Goal: Navigation & Orientation: Find specific page/section

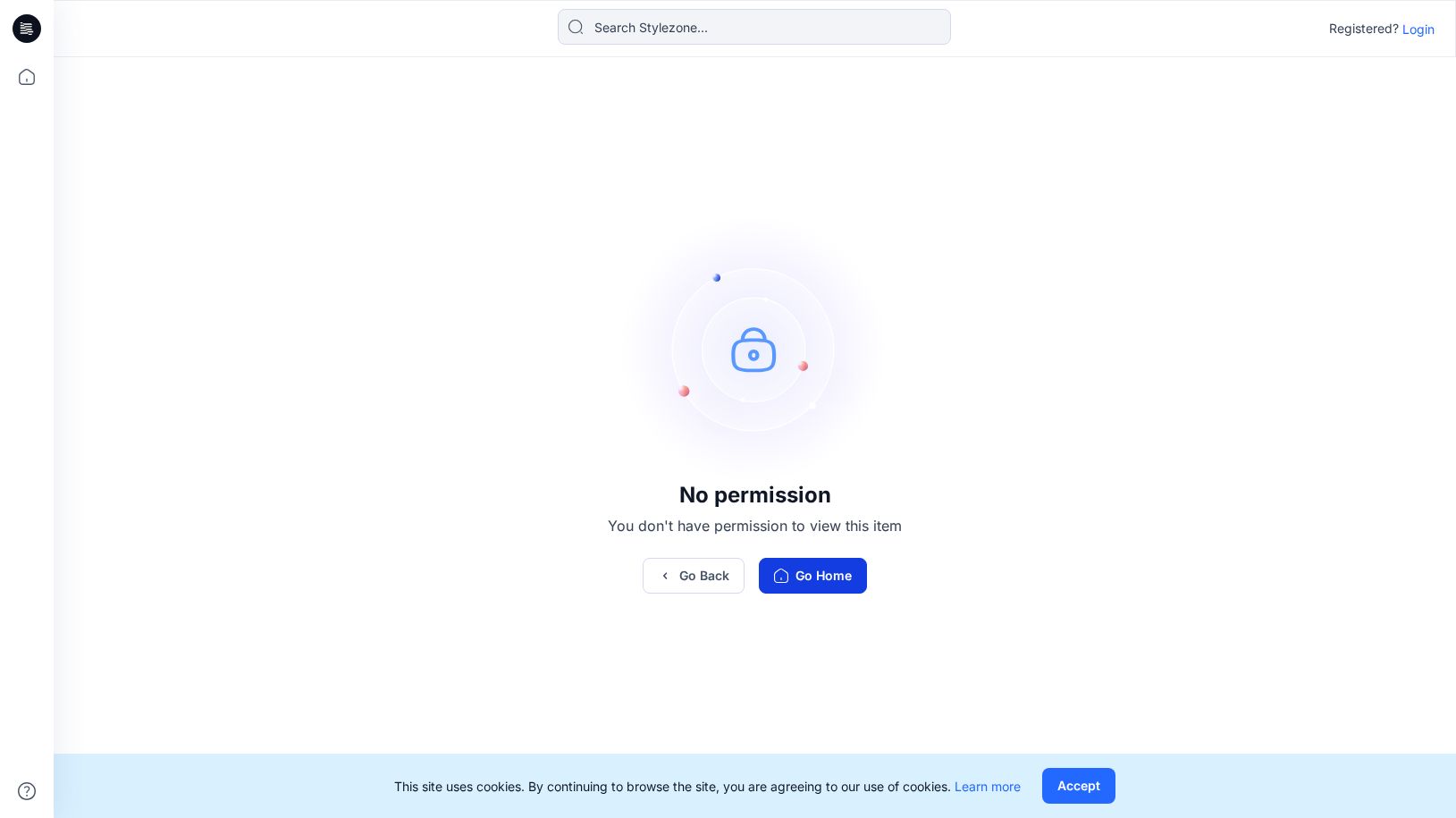
click at [801, 582] on button "Go Home" at bounding box center [813, 575] width 108 height 36
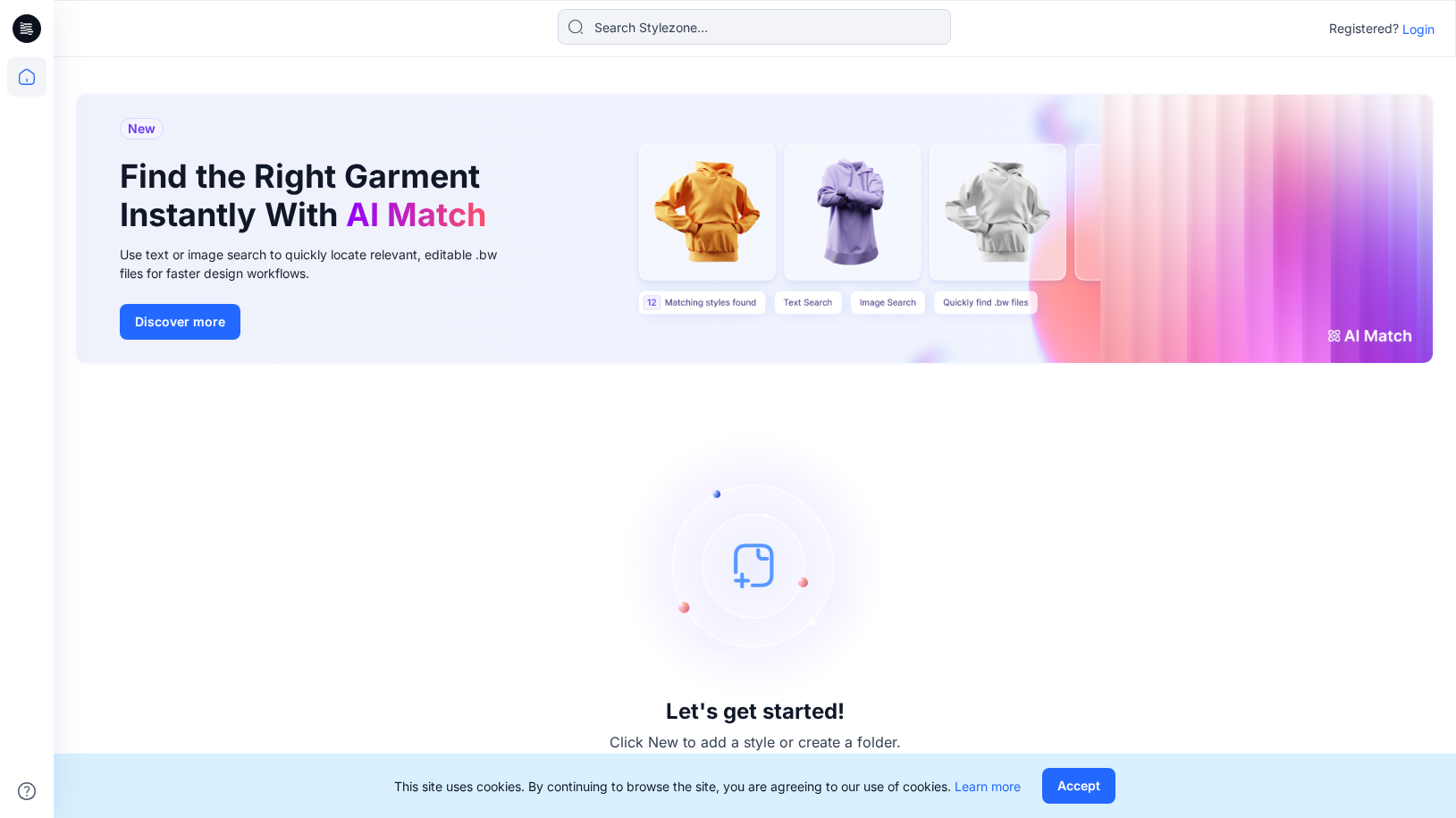
click at [1414, 34] on p "Login" at bounding box center [1418, 29] width 32 height 19
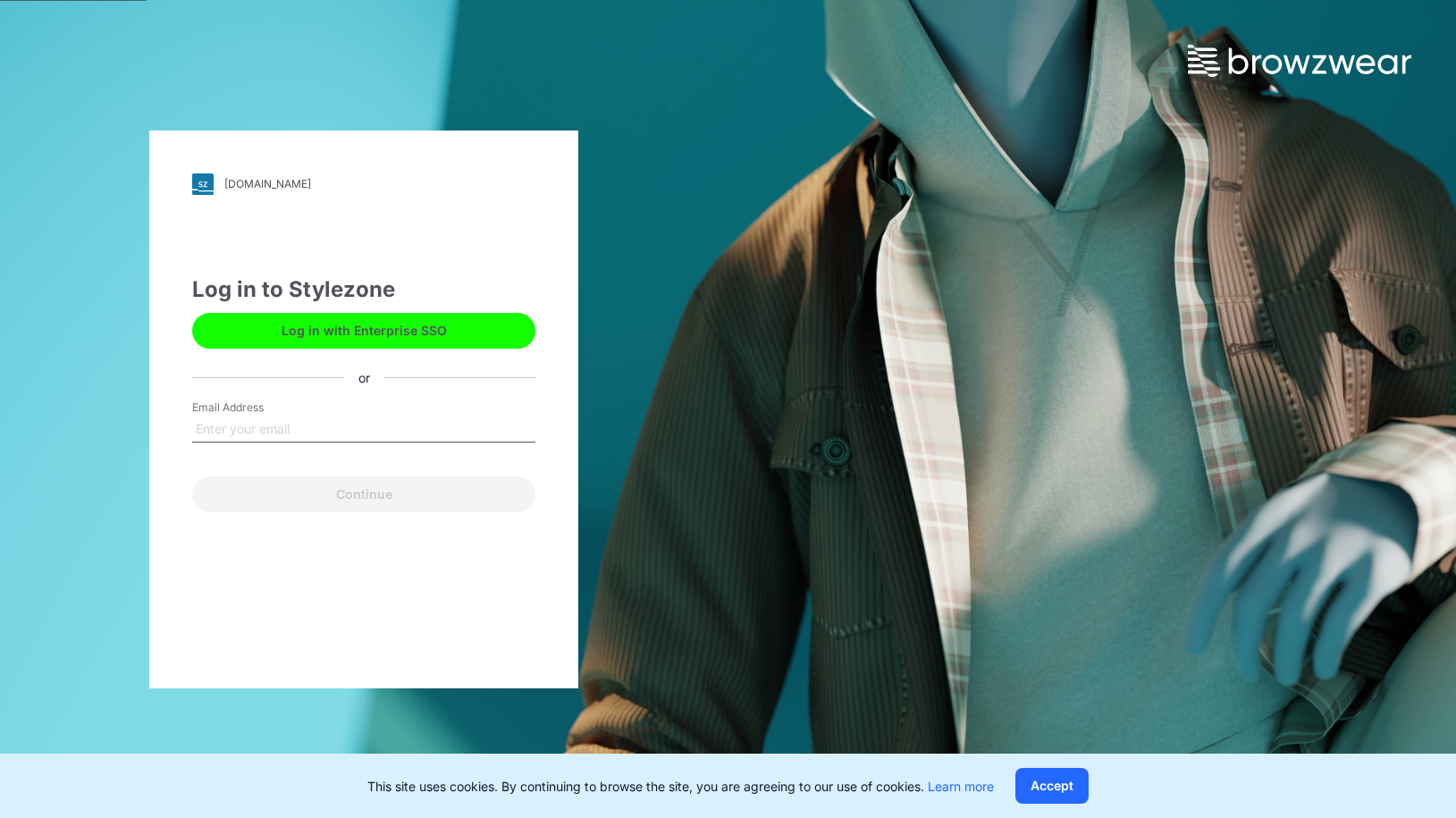
type input "[EMAIL_ADDRESS][DOMAIN_NAME]"
click at [358, 509] on button "Continue" at bounding box center [364, 494] width 344 height 36
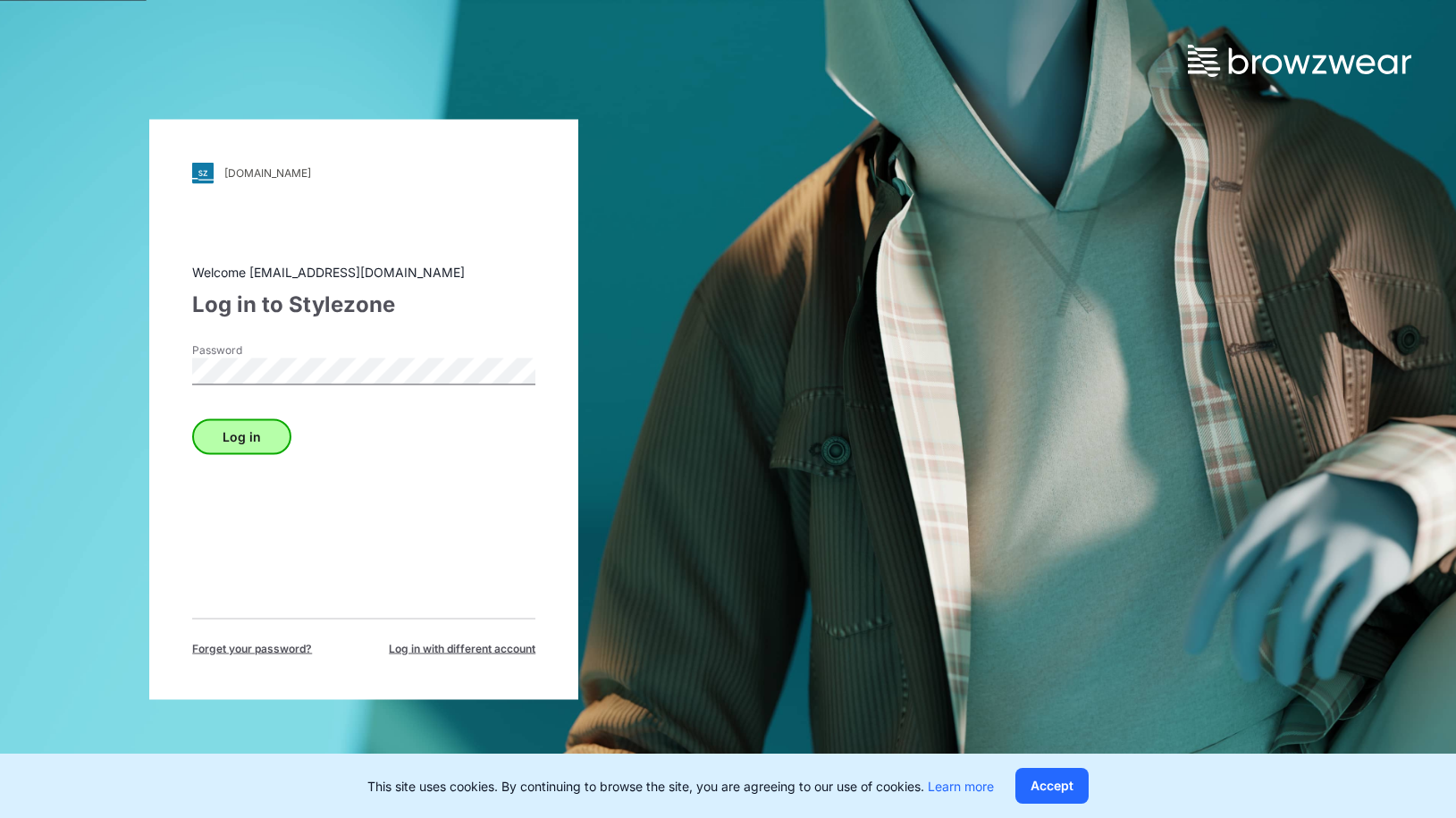
click at [255, 441] on button "Log in" at bounding box center [241, 436] width 99 height 36
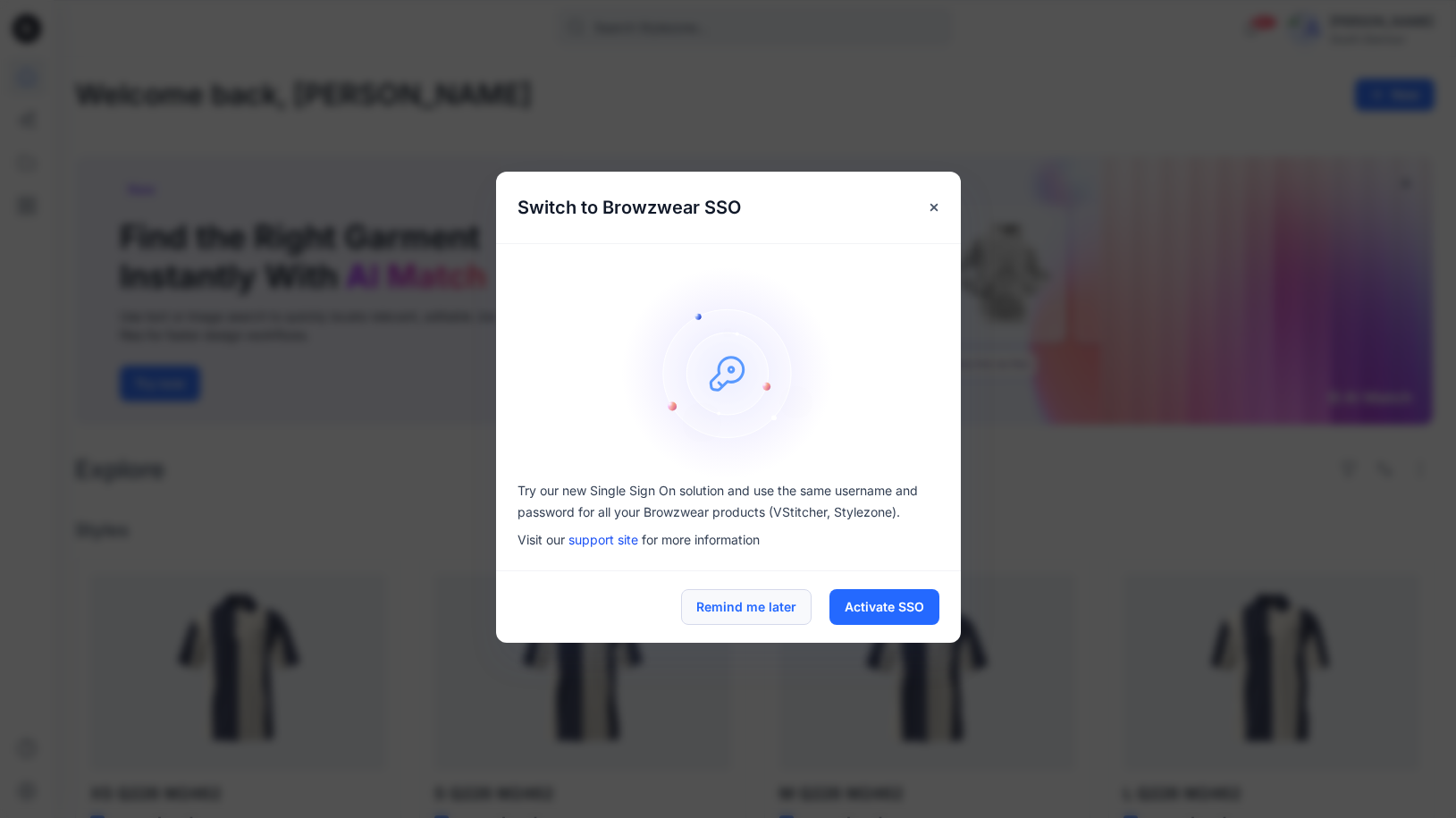
click at [732, 592] on button "Remind me later" at bounding box center [746, 607] width 131 height 36
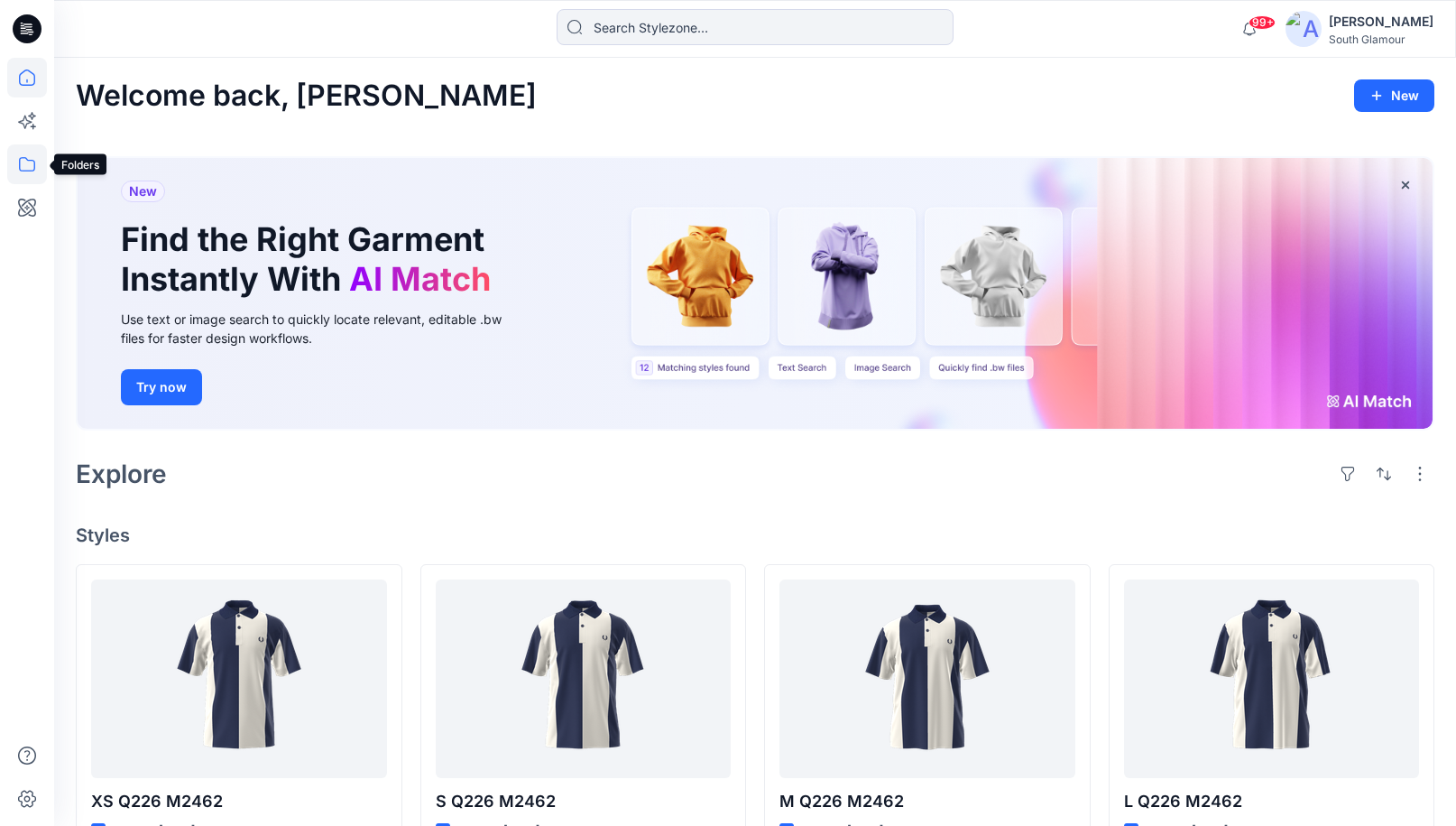
click at [26, 162] on icon at bounding box center [28, 164] width 40 height 40
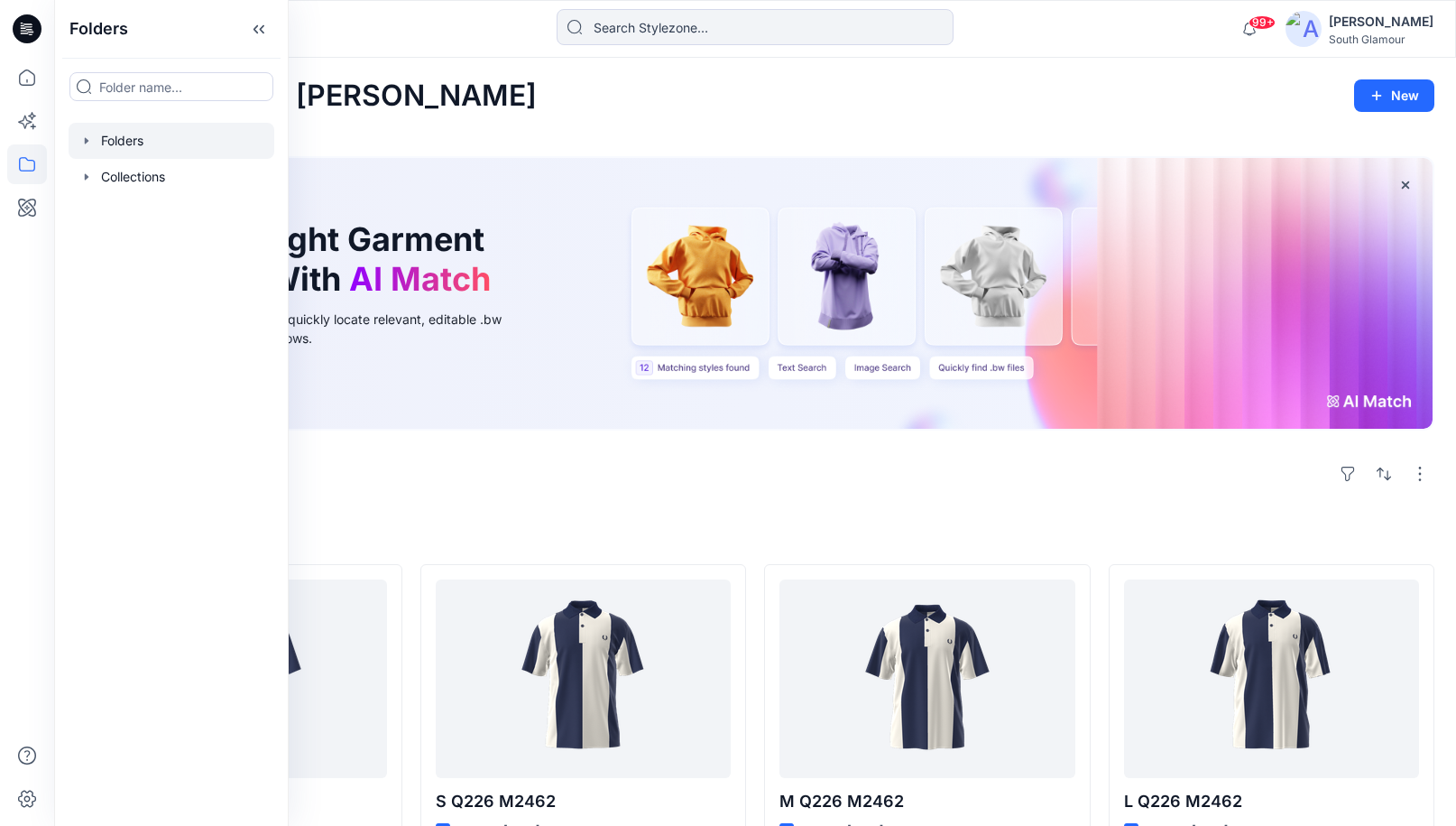
click at [106, 128] on div at bounding box center [171, 141] width 205 height 36
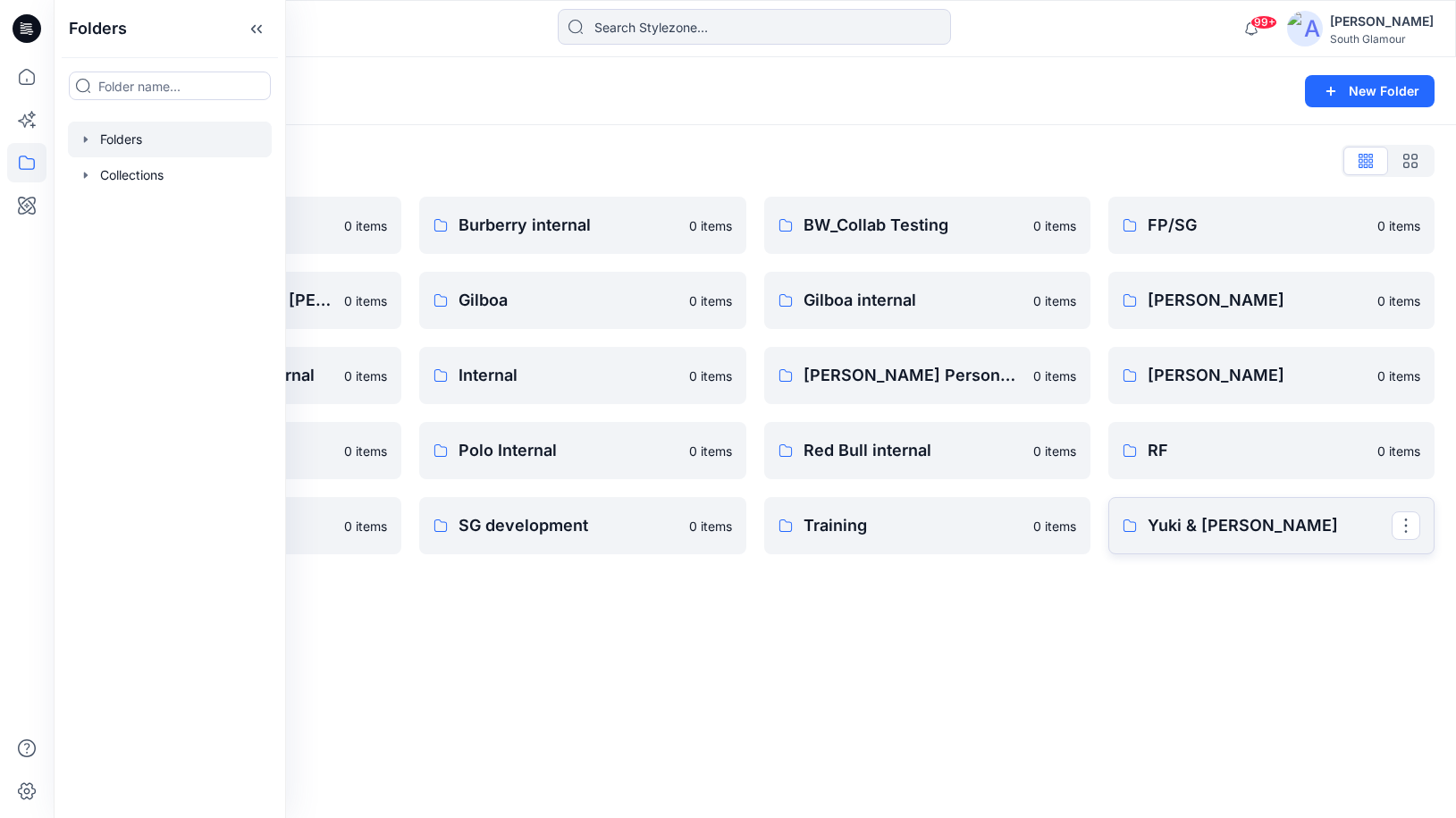
click at [1178, 537] on p "Yuki & [PERSON_NAME]" at bounding box center [1270, 525] width 244 height 25
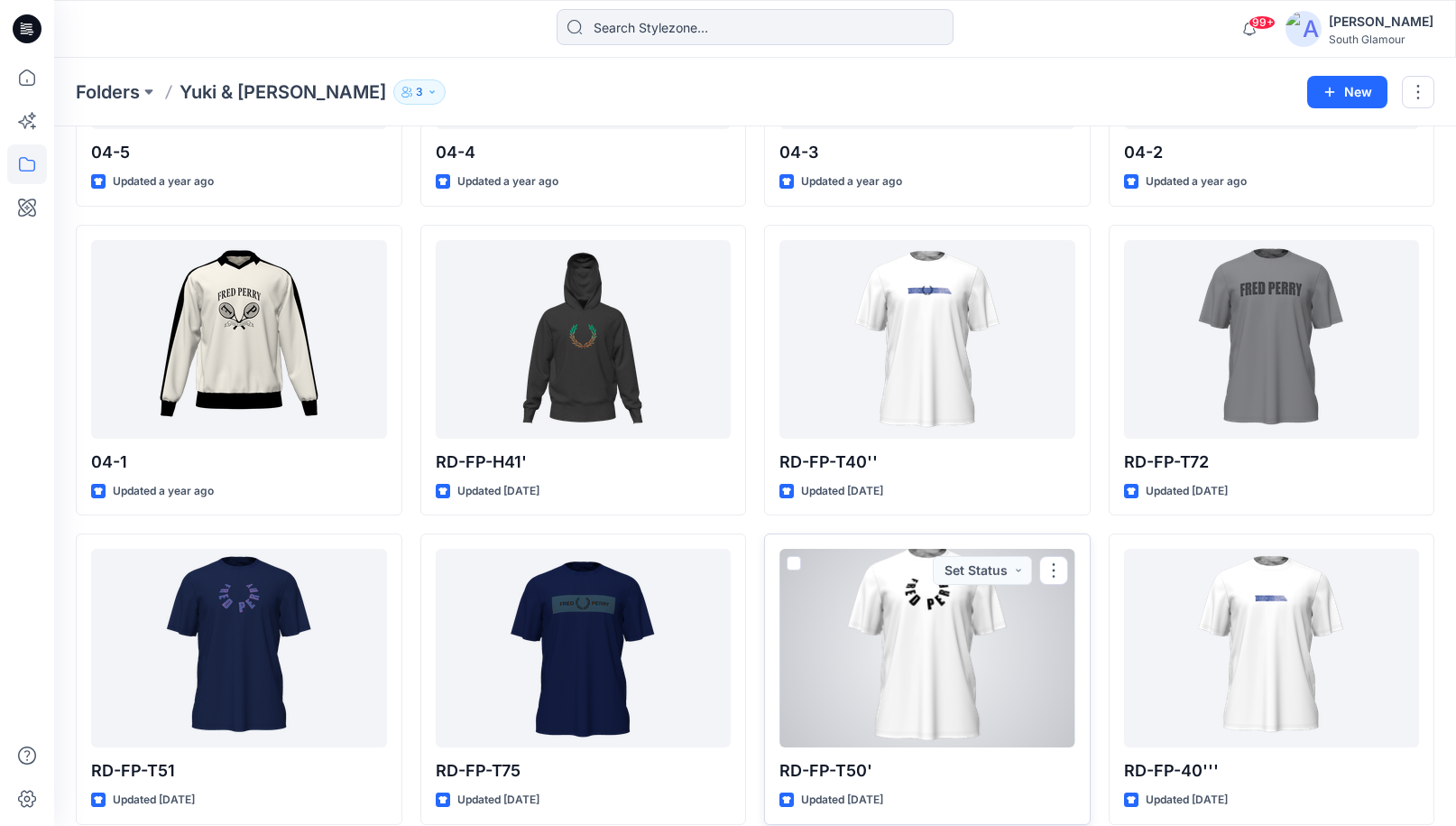
scroll to position [4061, 0]
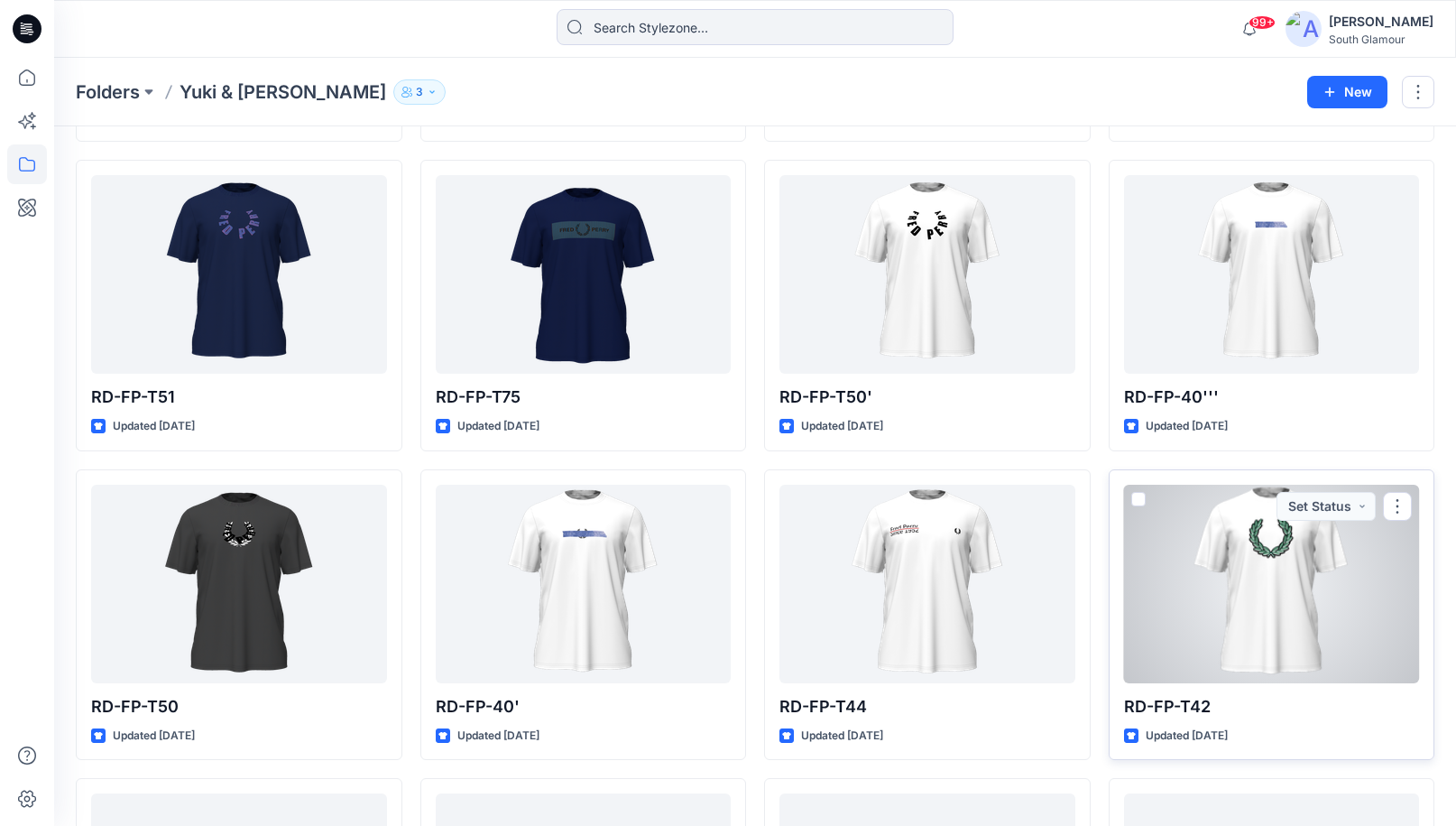
click at [1284, 544] on div at bounding box center [1272, 584] width 296 height 199
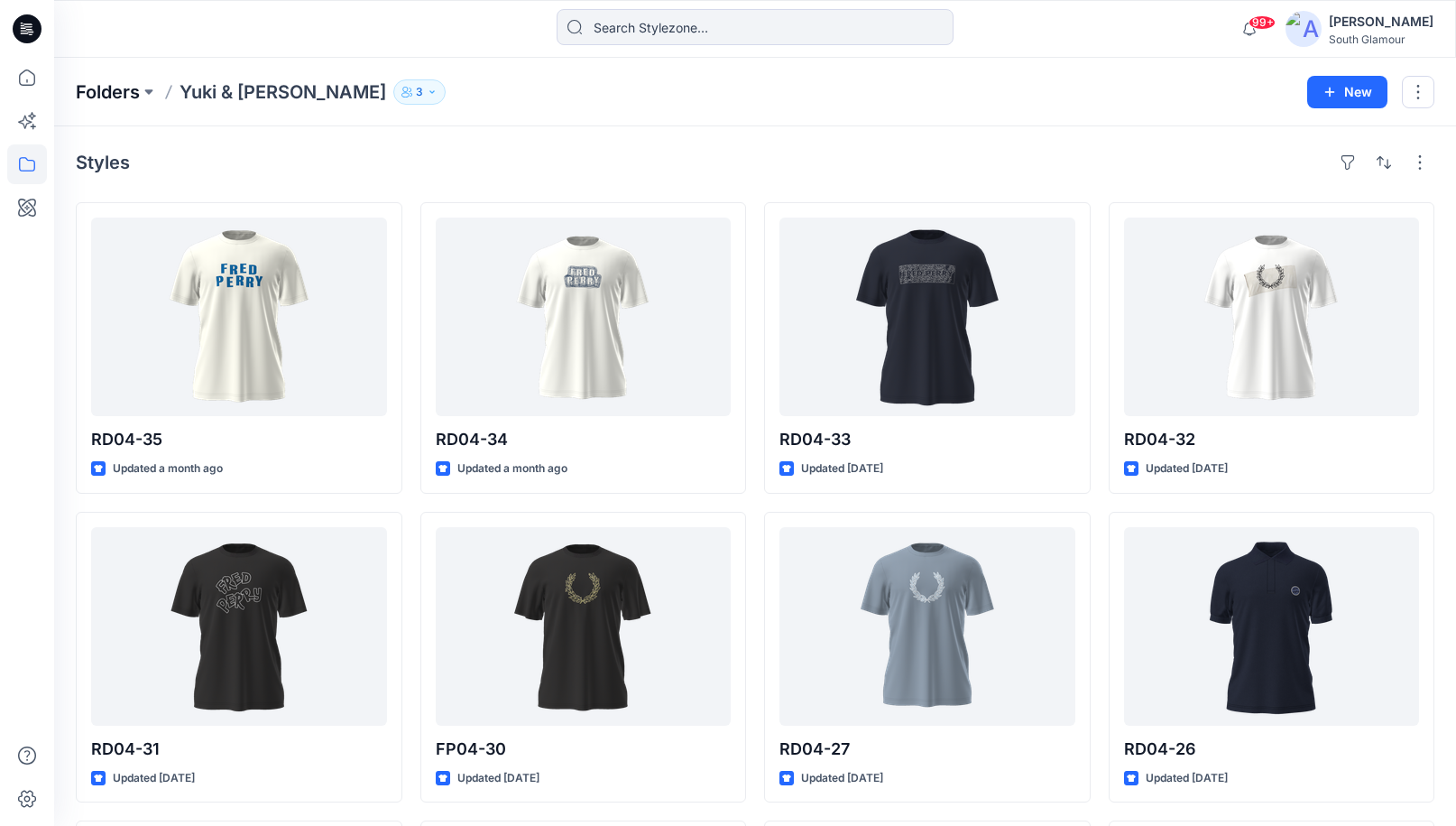
click at [126, 96] on p "Folders" at bounding box center [107, 92] width 64 height 26
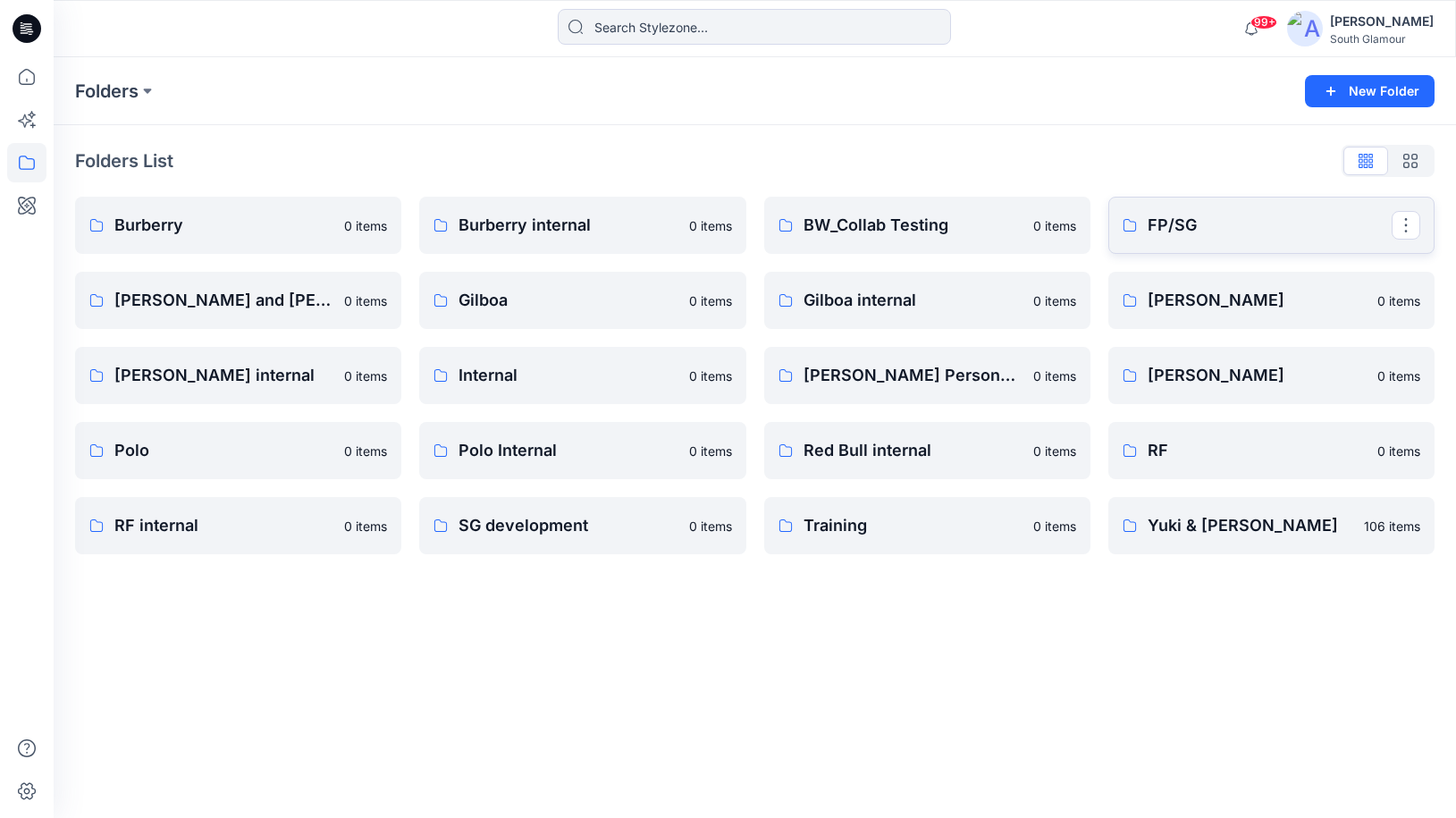
click at [1195, 218] on p "FP/SG" at bounding box center [1270, 225] width 244 height 25
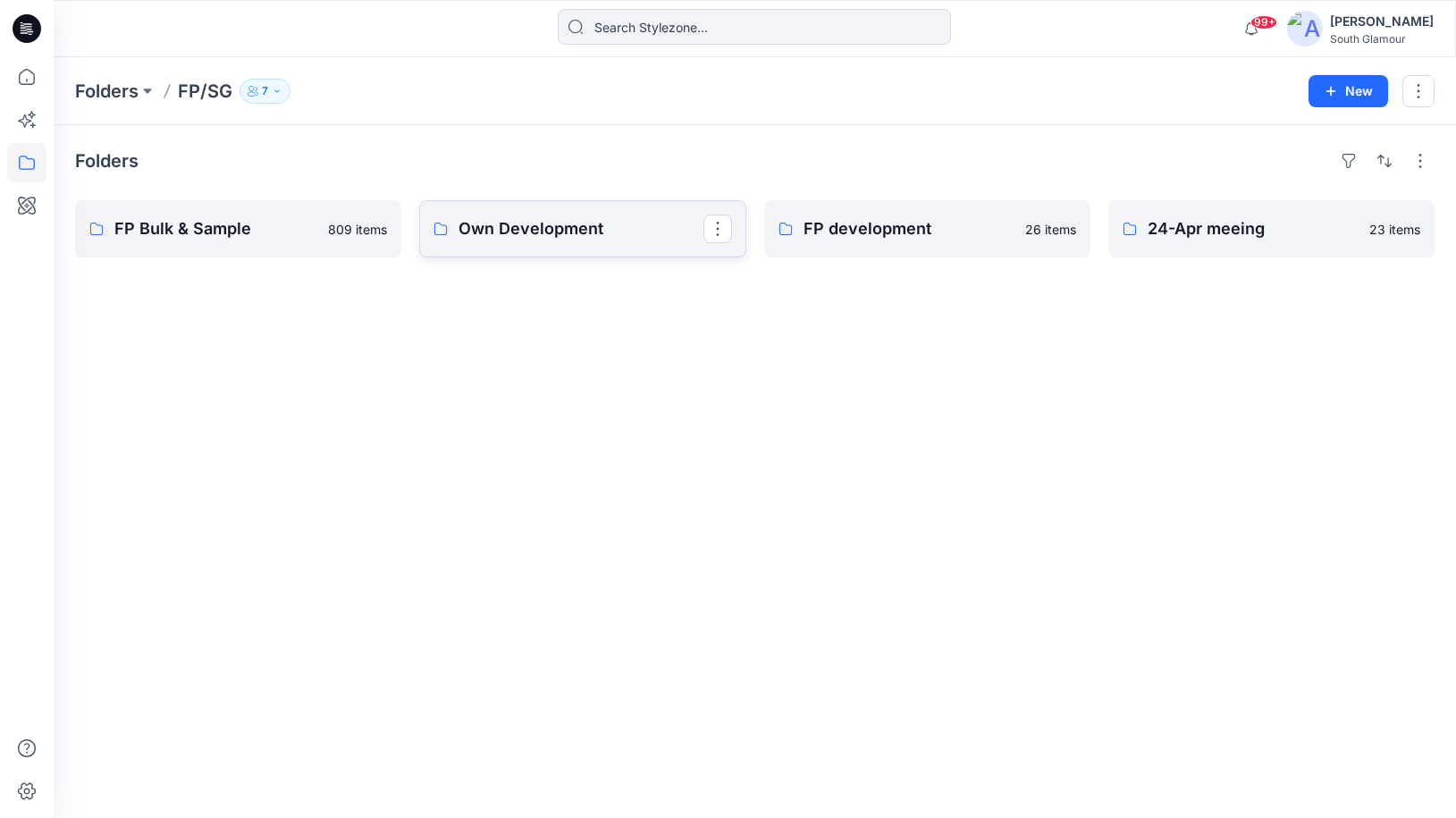
click at [554, 243] on link "Own Development" at bounding box center [582, 229] width 326 height 57
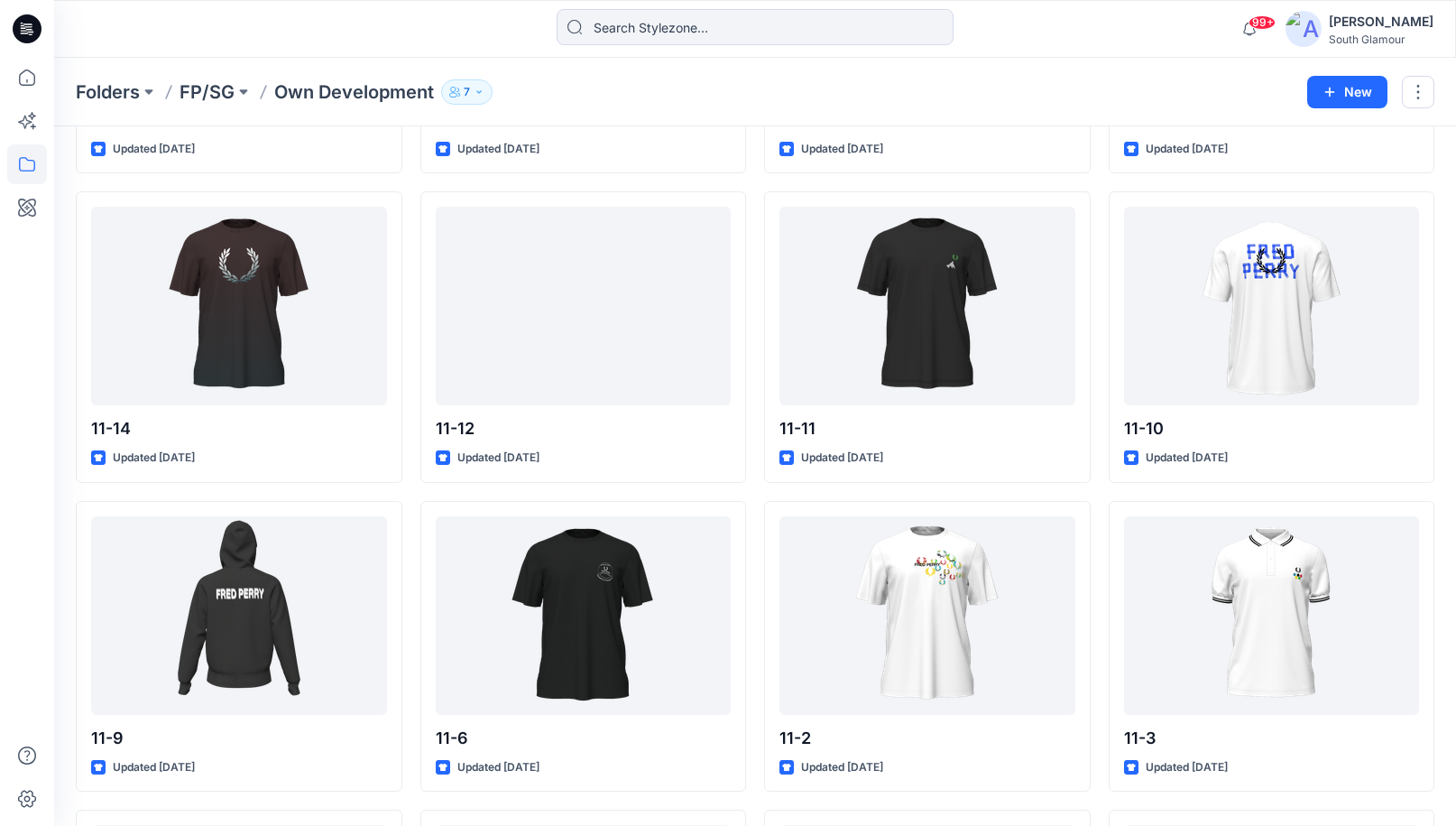
scroll to position [3969, 0]
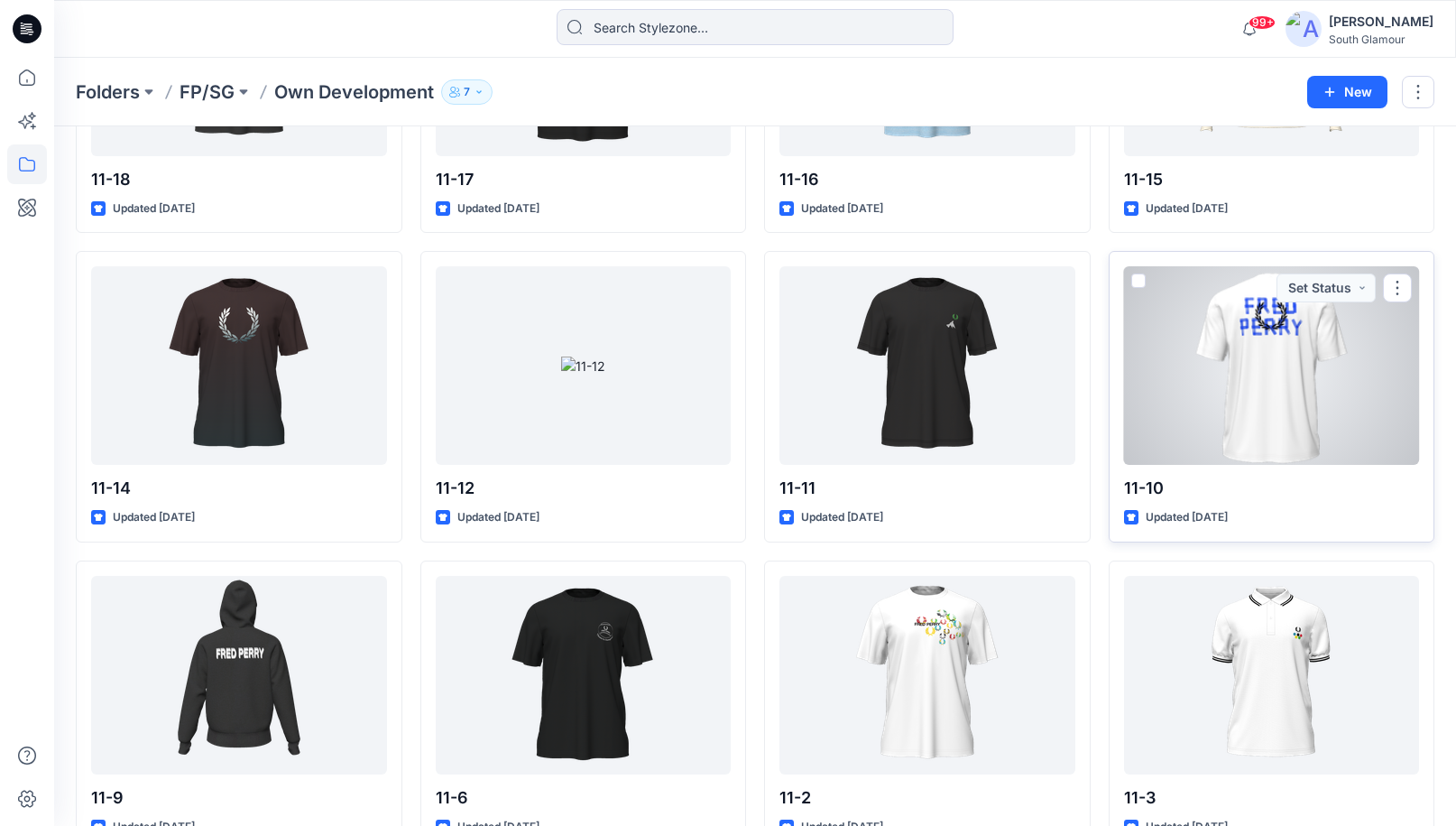
click at [1259, 354] on div at bounding box center [1272, 365] width 296 height 199
